Goal: Information Seeking & Learning: Check status

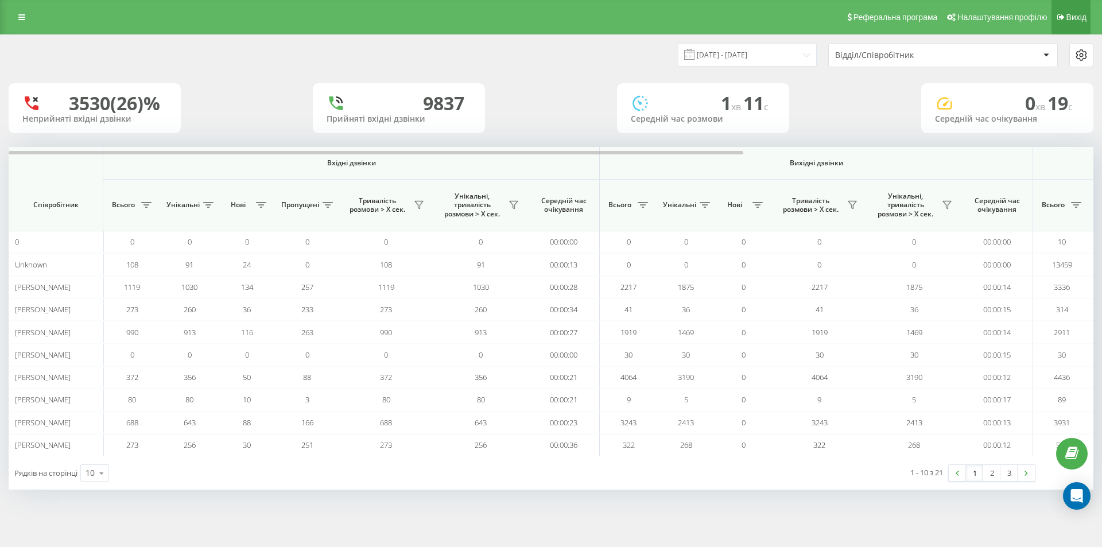
click at [1084, 25] on link "Вихід" at bounding box center [1070, 17] width 39 height 34
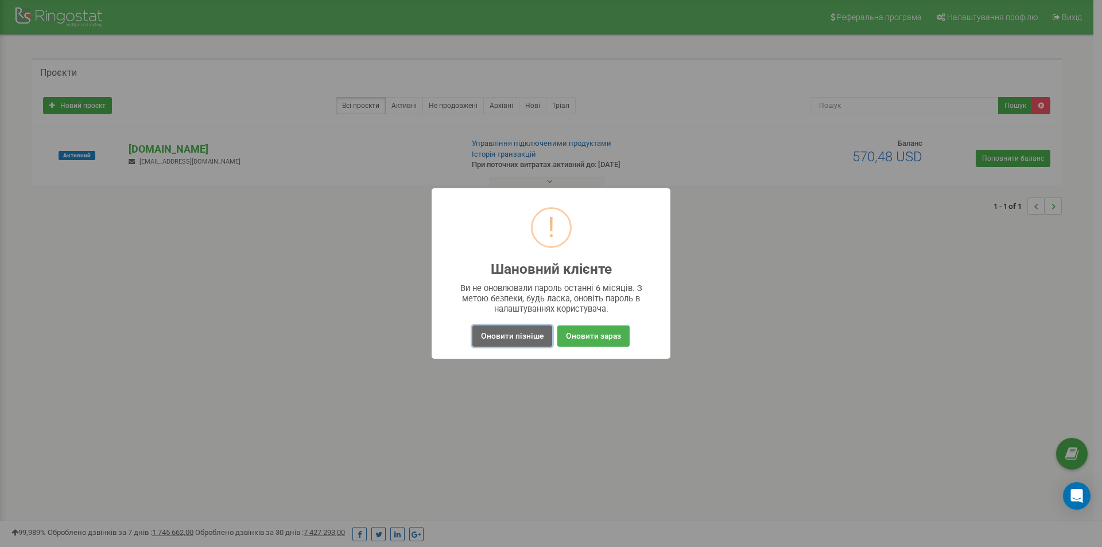
click at [539, 338] on button "Оновити пізніше" at bounding box center [512, 335] width 80 height 21
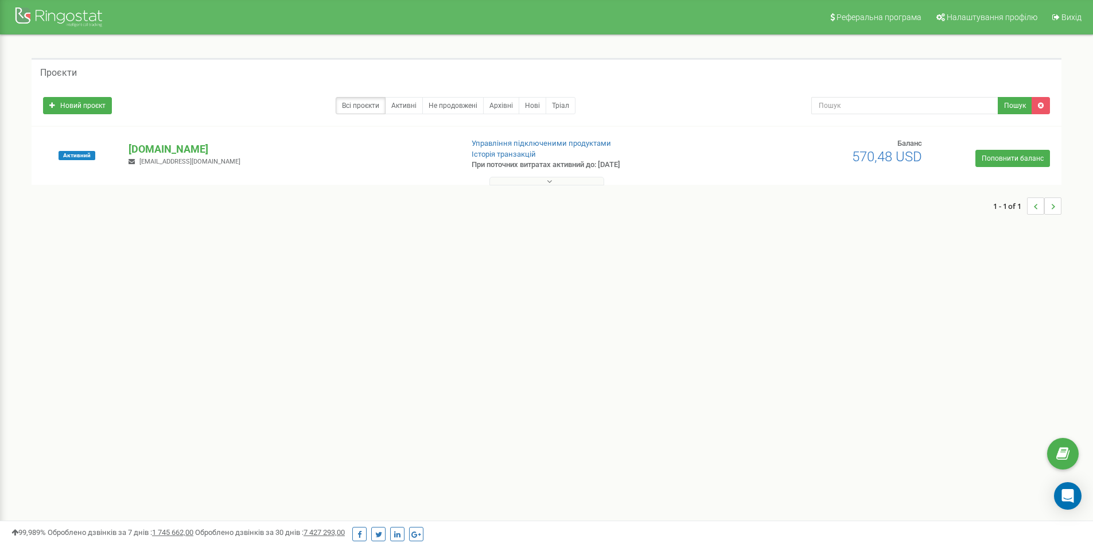
click at [545, 180] on button at bounding box center [547, 181] width 115 height 9
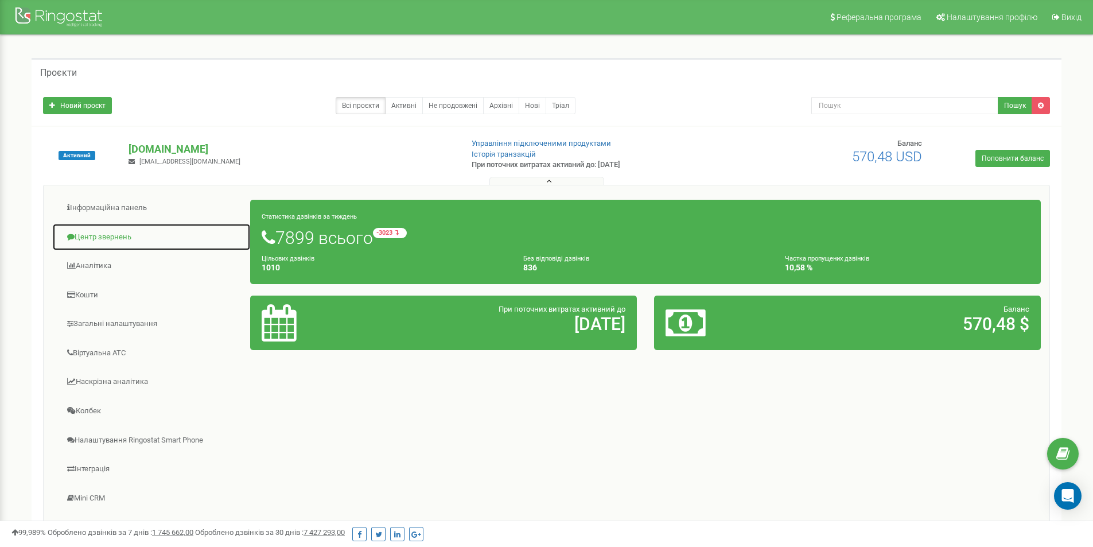
click at [112, 230] on link "Центр звернень" at bounding box center [151, 237] width 199 height 28
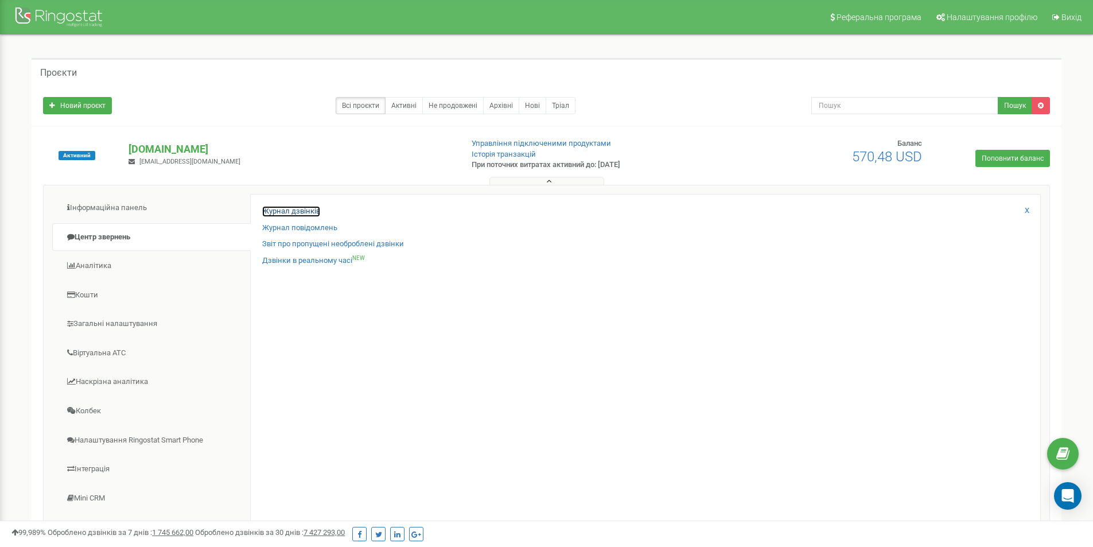
click at [278, 208] on link "Журнал дзвінків" at bounding box center [291, 211] width 58 height 11
